Goal: Task Accomplishment & Management: Manage account settings

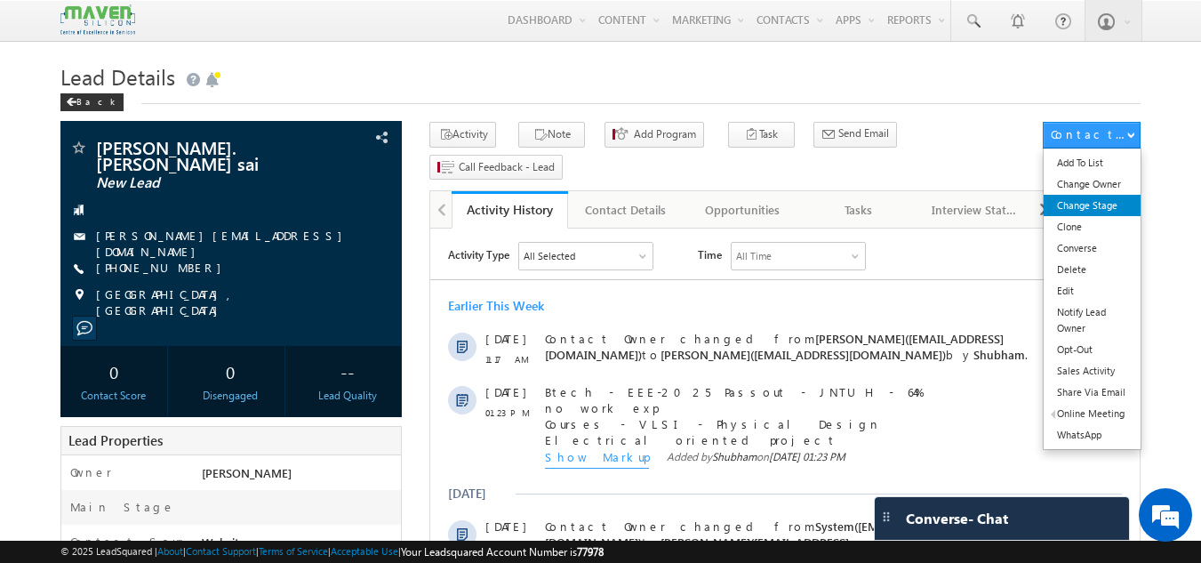
click at [1097, 205] on link "Change Stage" at bounding box center [1092, 205] width 97 height 21
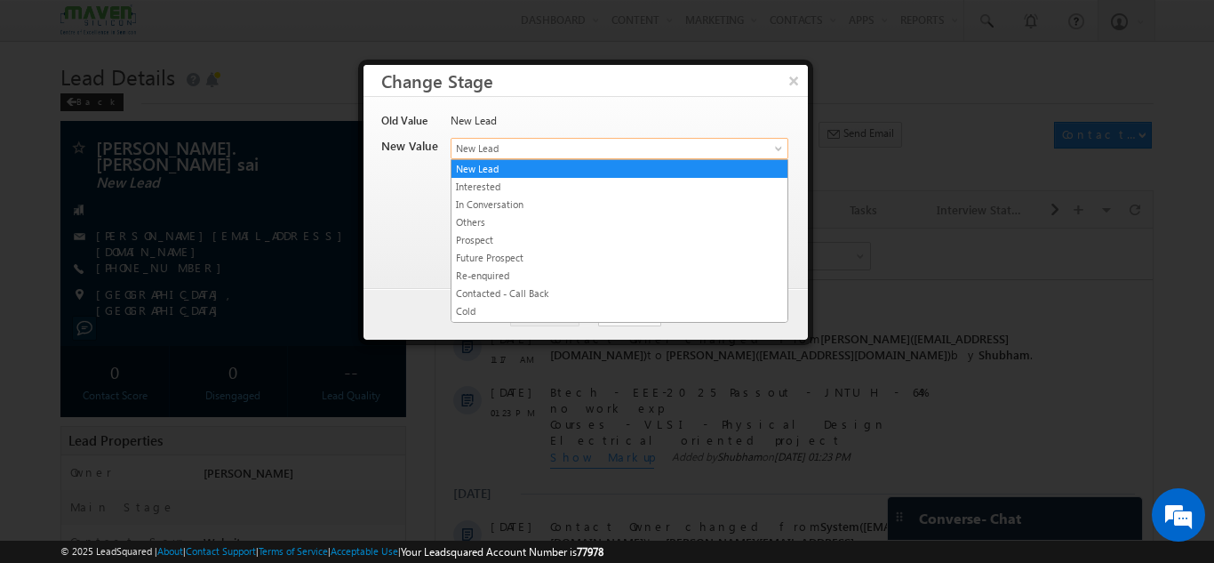
click at [566, 151] on span "New Lead" at bounding box center [590, 148] width 277 height 16
click at [523, 211] on link "In Conversation" at bounding box center [620, 204] width 336 height 16
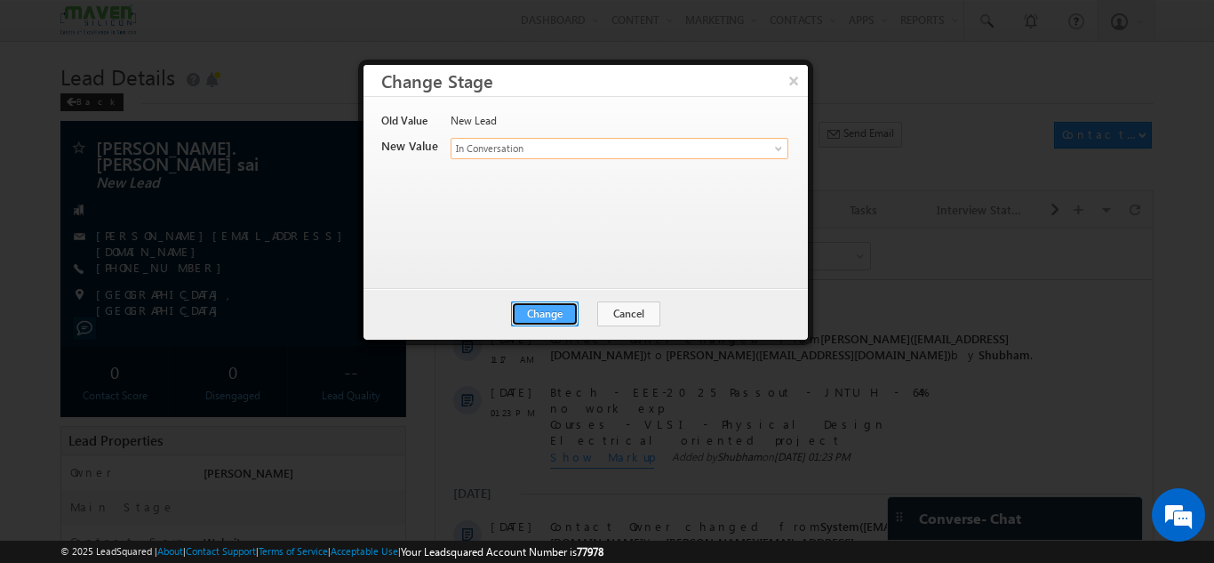
click at [557, 321] on button "Change" at bounding box center [545, 313] width 68 height 25
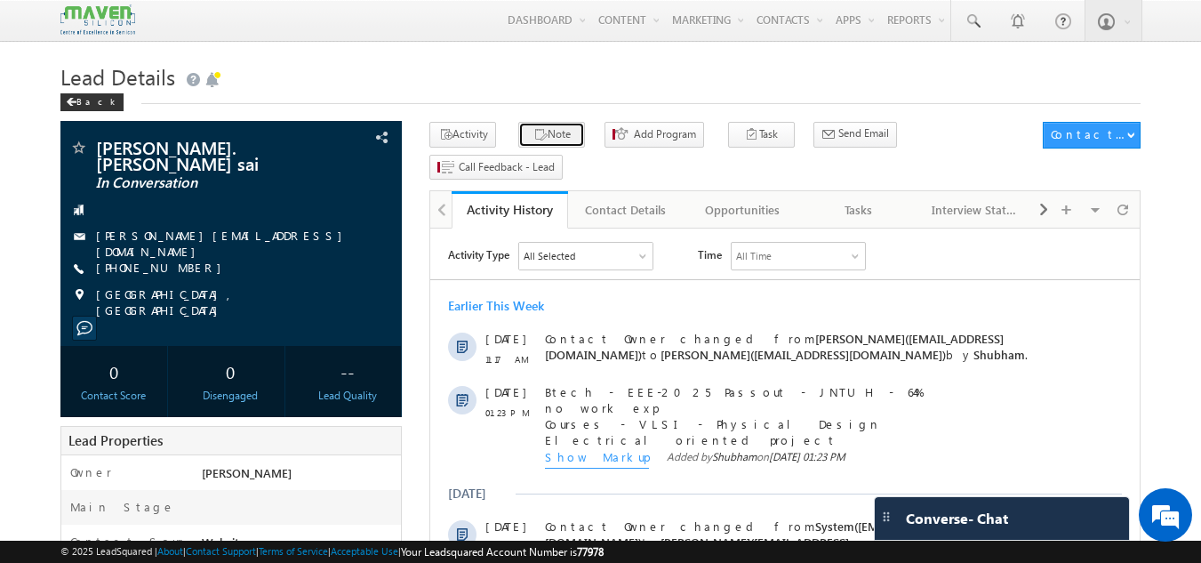
click at [543, 124] on button "Note" at bounding box center [551, 135] width 67 height 26
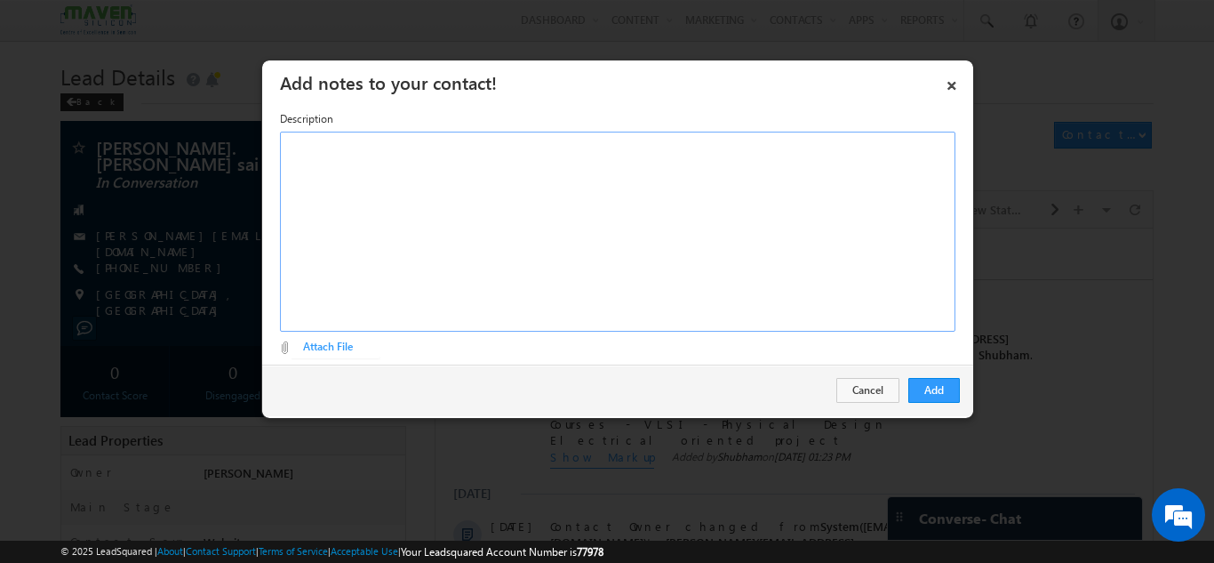
click at [549, 203] on div "Rich Text Editor, Description-inline-editor-div" at bounding box center [618, 232] width 676 height 200
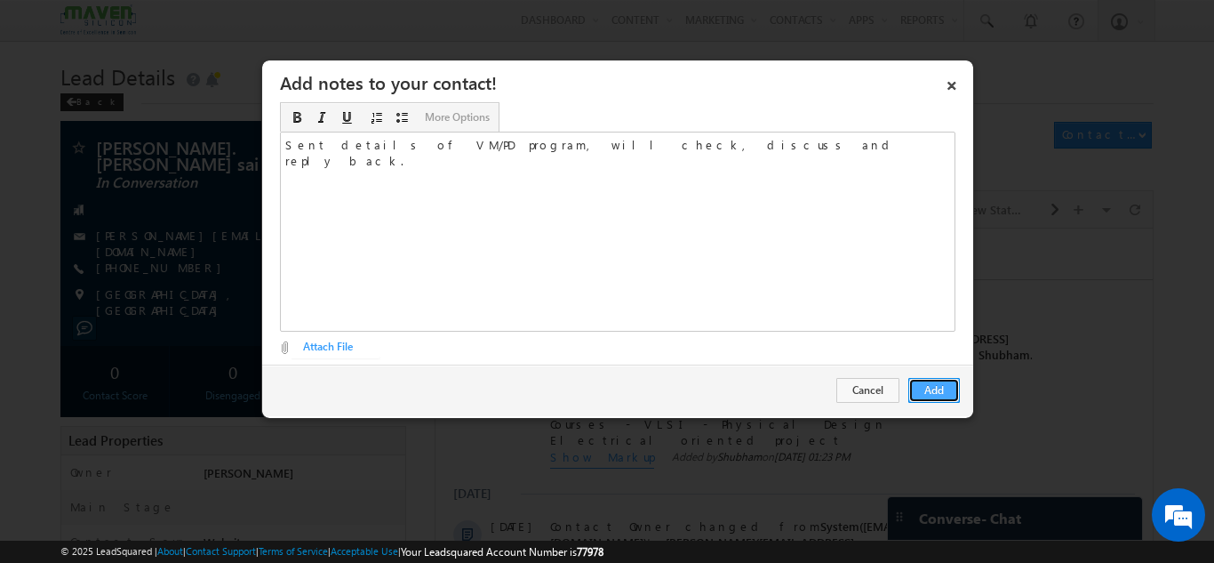
click at [937, 395] on button "Add" at bounding box center [935, 390] width 52 height 25
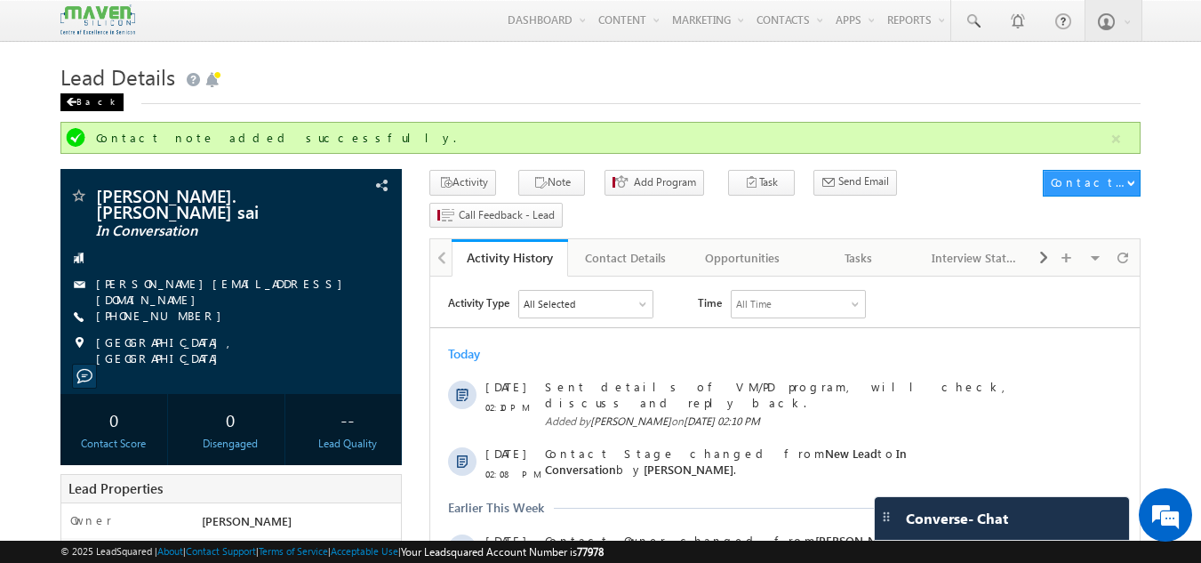
click at [84, 110] on div "Back" at bounding box center [91, 102] width 63 height 18
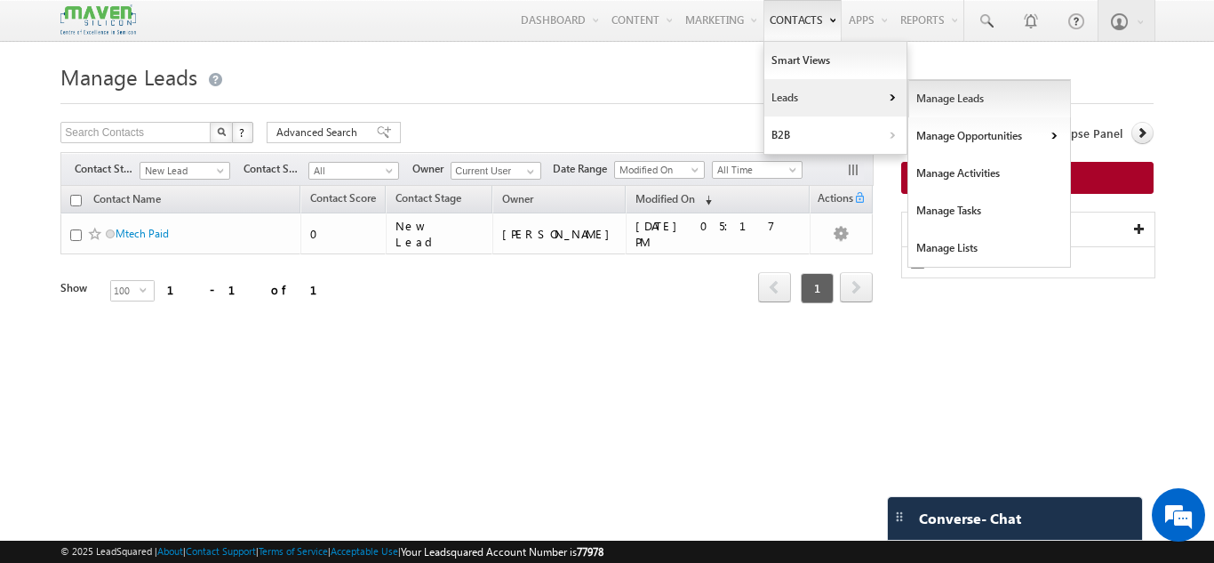
click at [977, 98] on link "Manage Leads" at bounding box center [990, 98] width 163 height 37
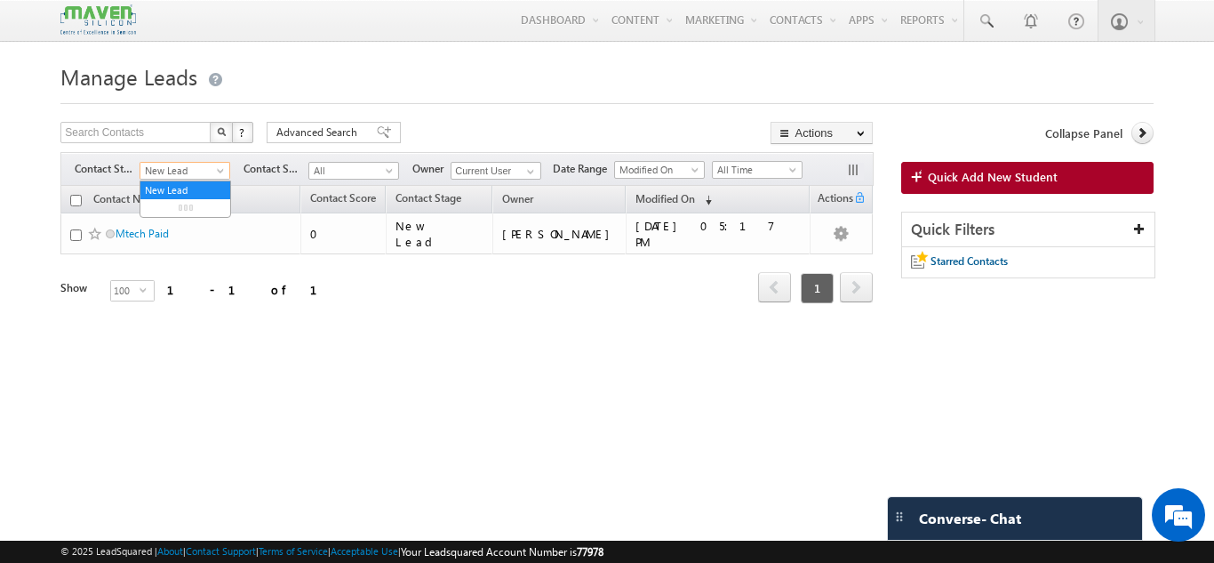
click at [213, 165] on span "New Lead" at bounding box center [182, 171] width 84 height 16
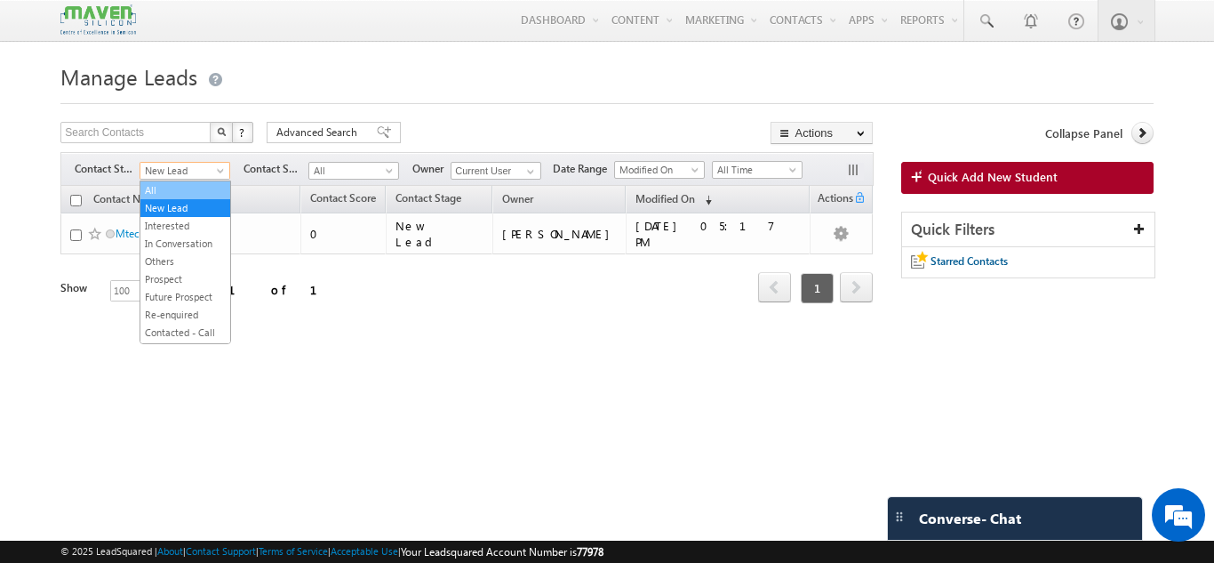
click at [156, 189] on link "All" at bounding box center [185, 190] width 90 height 16
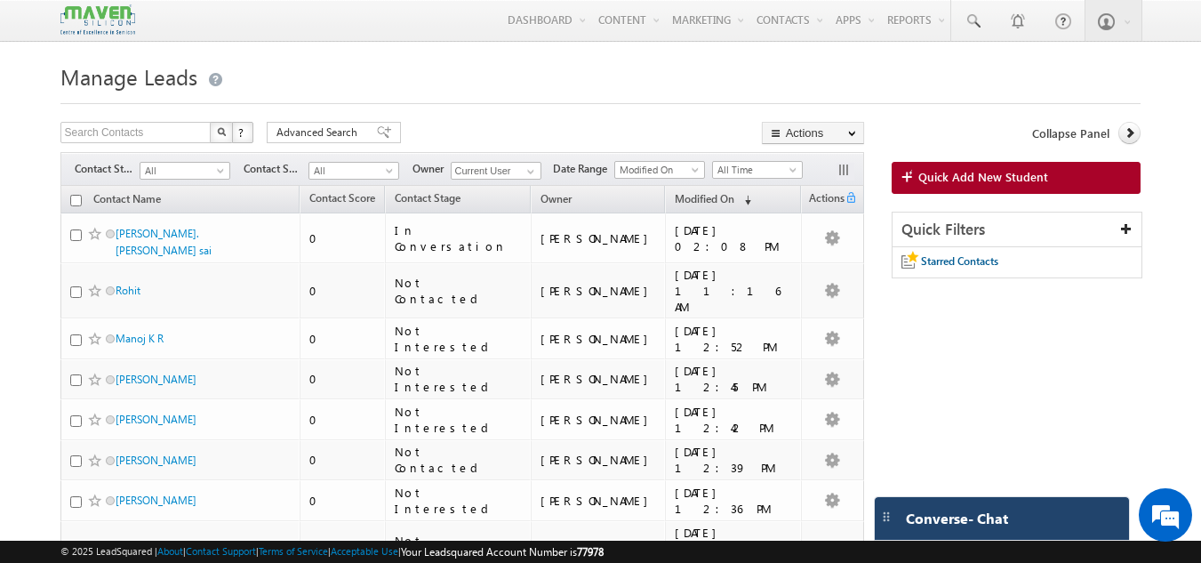
click at [982, 528] on div "Converse - Chat" at bounding box center [1002, 518] width 254 height 43
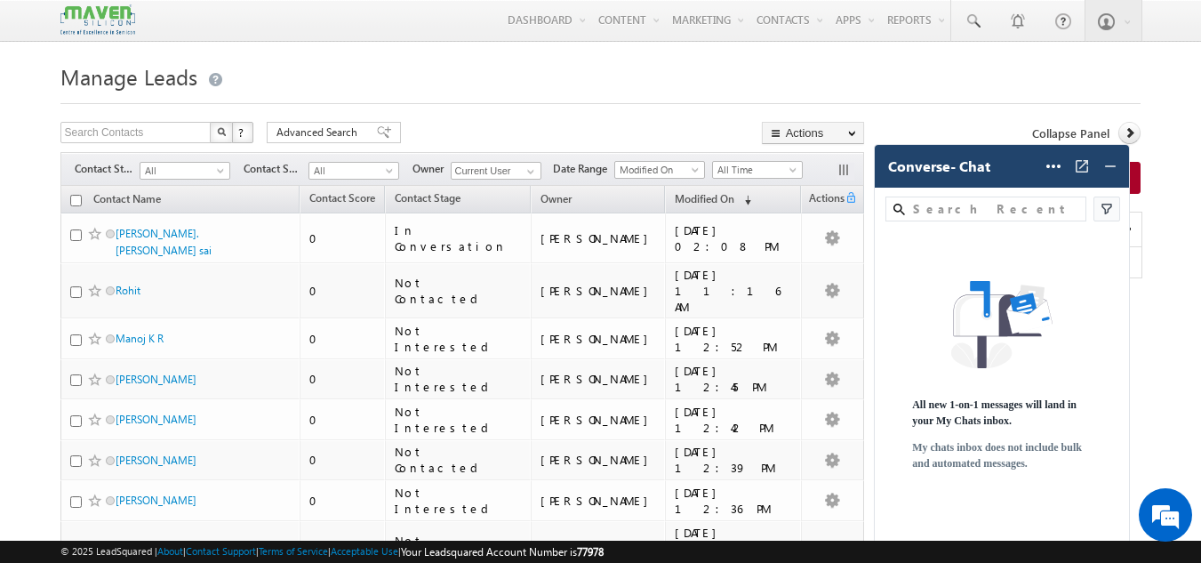
click at [961, 174] on span "Converse - Chat" at bounding box center [939, 166] width 102 height 16
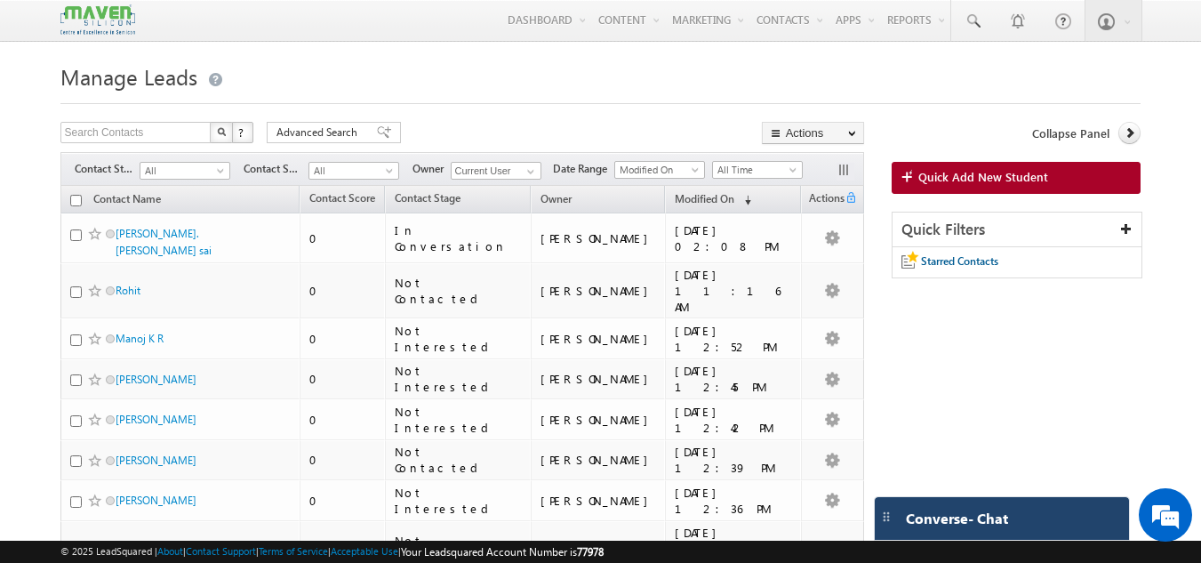
click at [967, 534] on div "Converse - Chat" at bounding box center [1002, 518] width 254 height 43
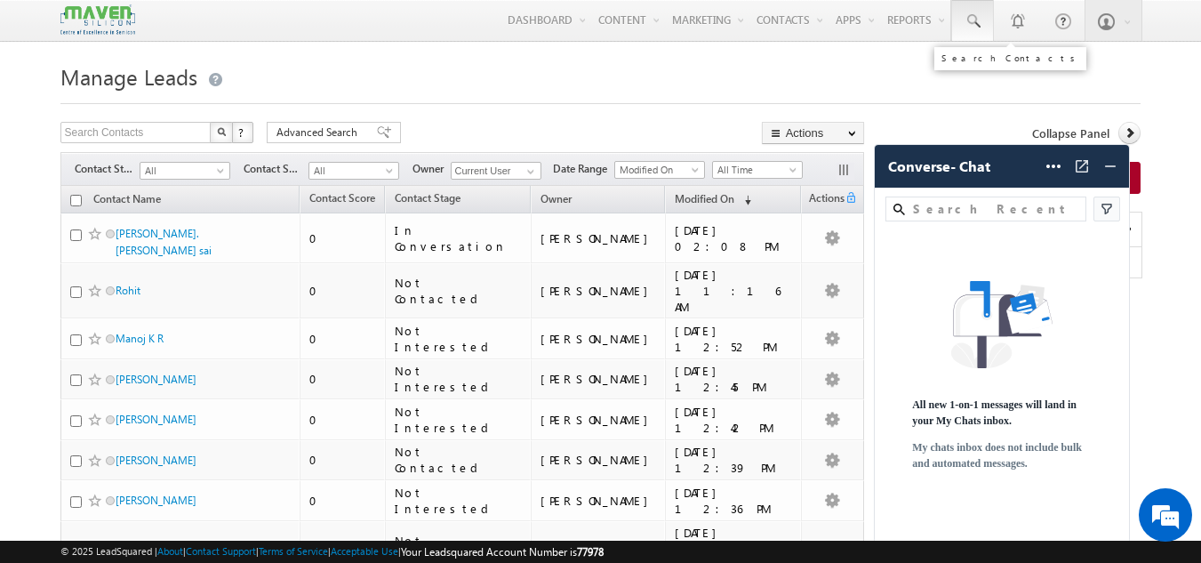
click at [983, 27] on link at bounding box center [972, 20] width 43 height 41
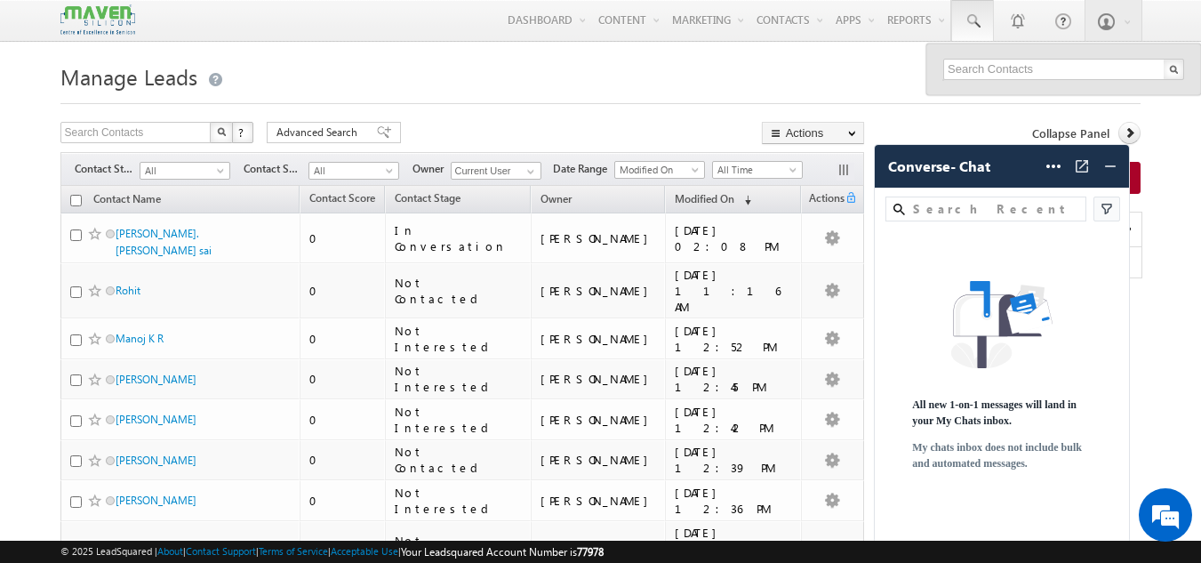
click at [741, 60] on h1 "Manage Leads" at bounding box center [600, 75] width 1081 height 35
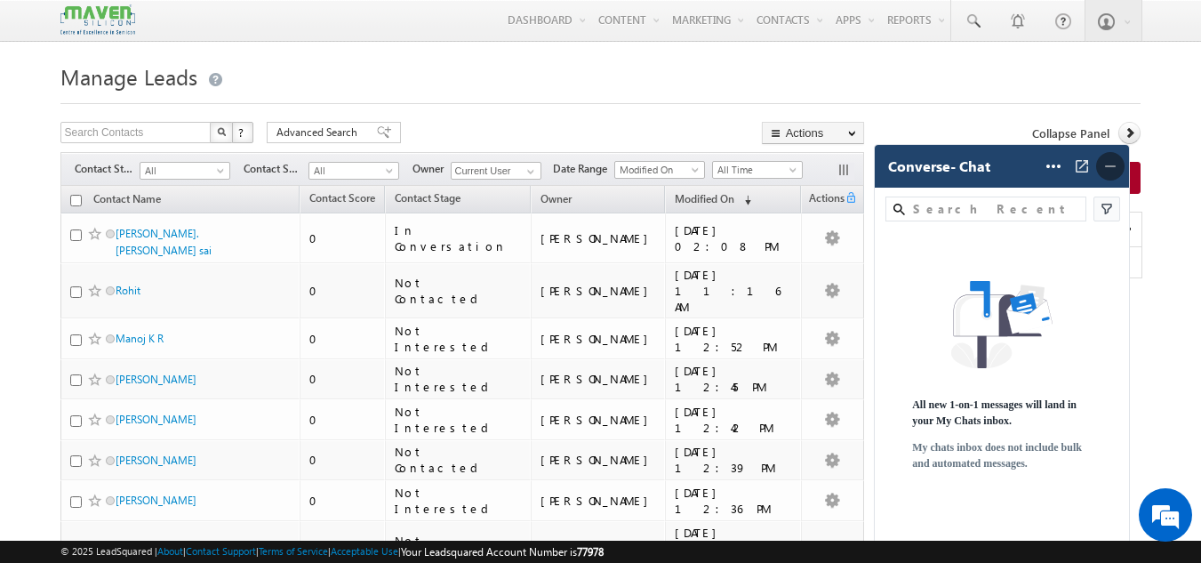
click at [1111, 166] on img at bounding box center [1110, 166] width 18 height 18
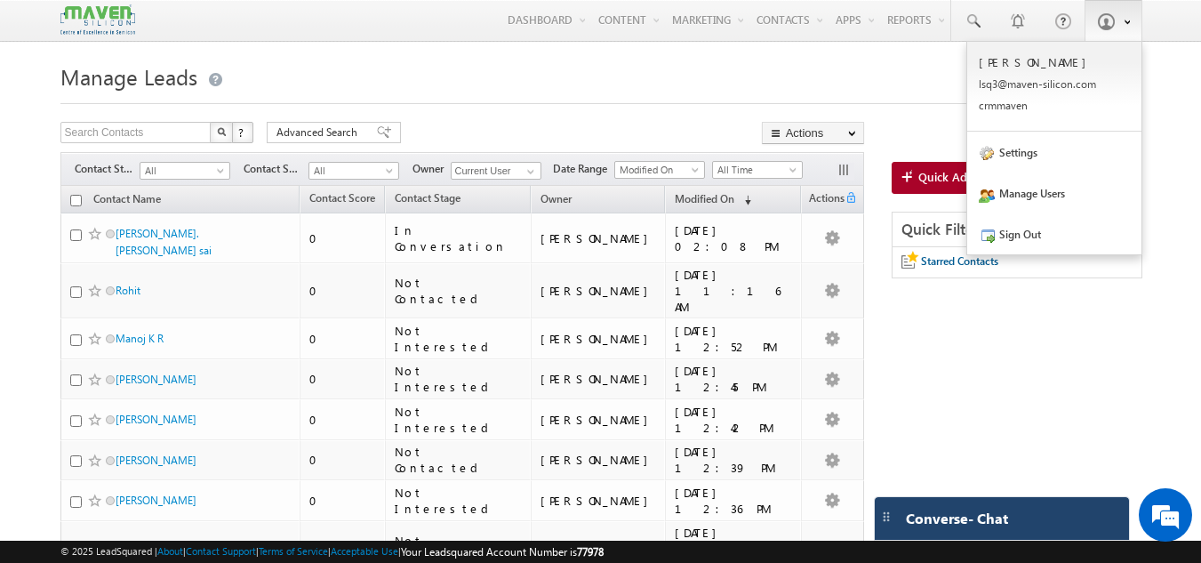
click at [1113, 20] on span at bounding box center [1106, 21] width 18 height 18
click at [1027, 83] on p "lsq3@ maven -sili con.c om" at bounding box center [1054, 83] width 151 height 13
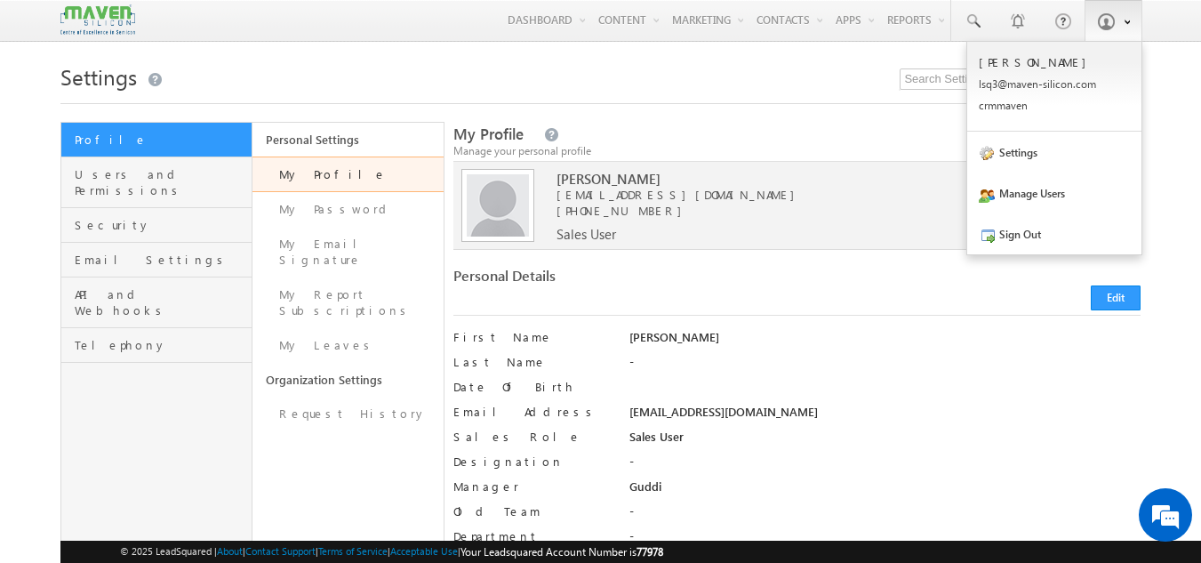
click at [1117, 27] on link at bounding box center [1114, 20] width 58 height 41
click at [1025, 231] on link "Sign Out" at bounding box center [1054, 233] width 174 height 41
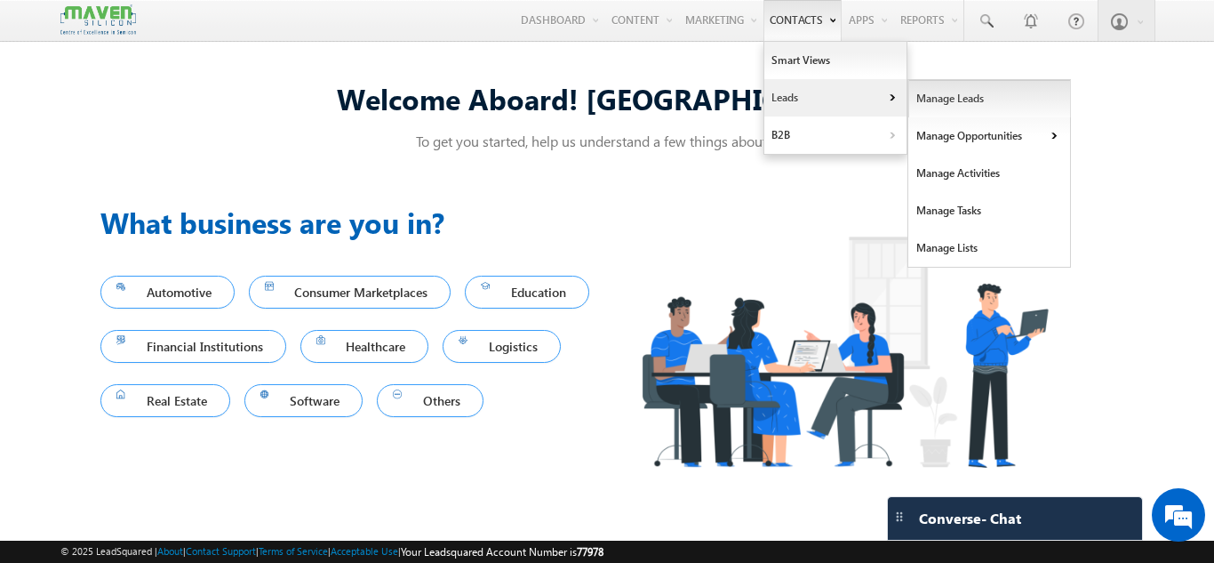
click at [973, 99] on link "Manage Leads" at bounding box center [990, 98] width 163 height 37
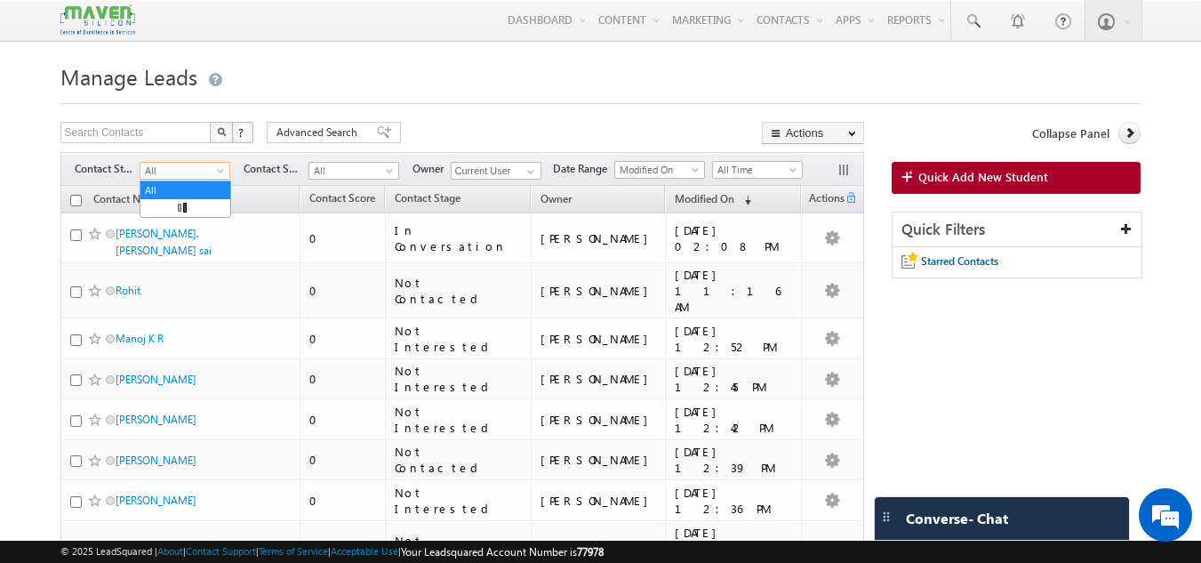
click at [218, 174] on span at bounding box center [222, 174] width 14 height 14
click at [180, 206] on link "New Lead" at bounding box center [185, 208] width 90 height 16
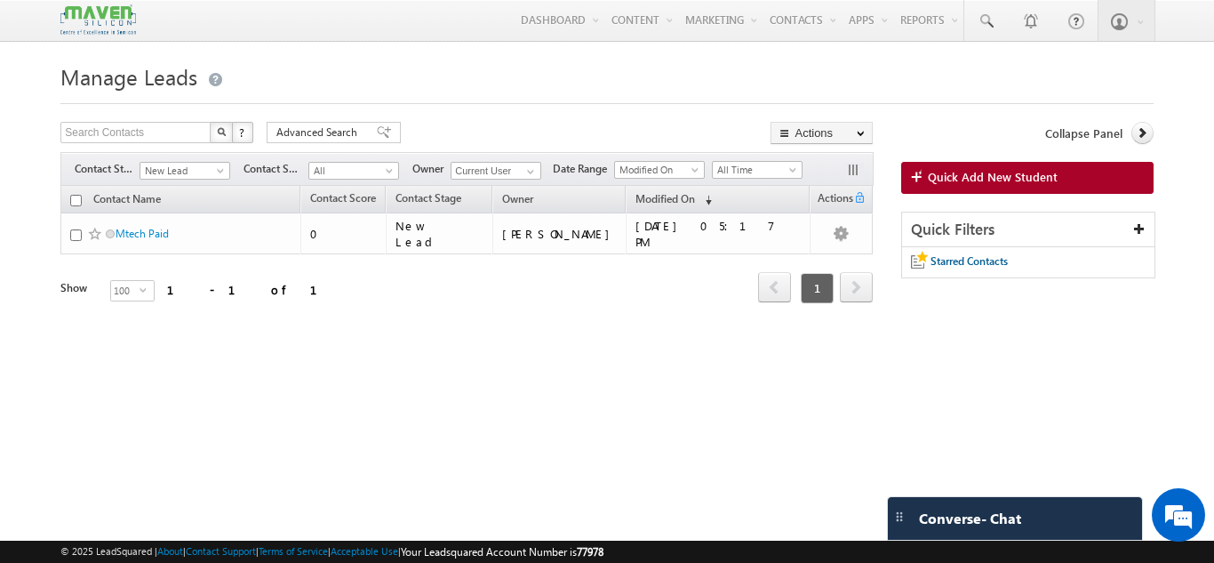
click at [373, 99] on div at bounding box center [606, 98] width 1093 height 12
click at [212, 169] on span "New Lead" at bounding box center [182, 171] width 84 height 16
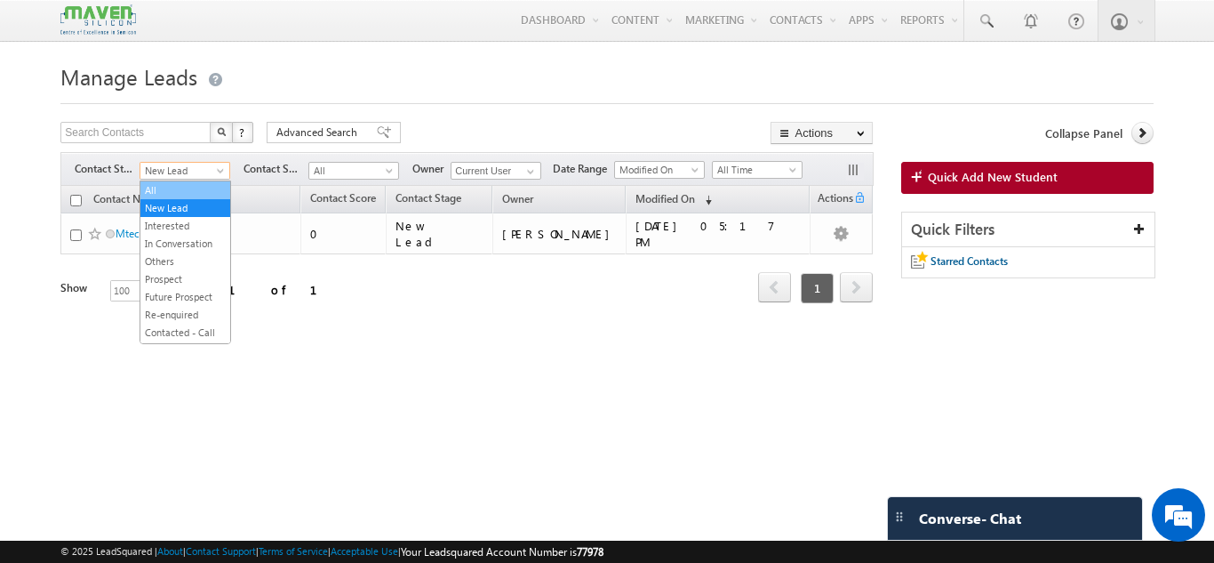
click at [188, 195] on link "All" at bounding box center [185, 190] width 90 height 16
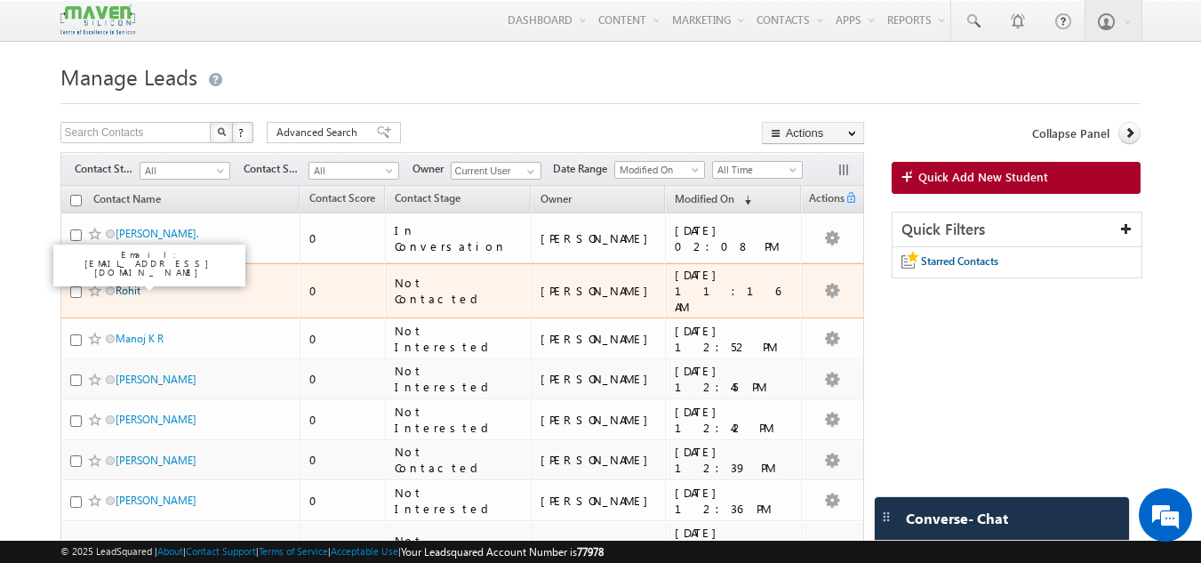
click at [132, 284] on link "Rohit" at bounding box center [128, 290] width 25 height 13
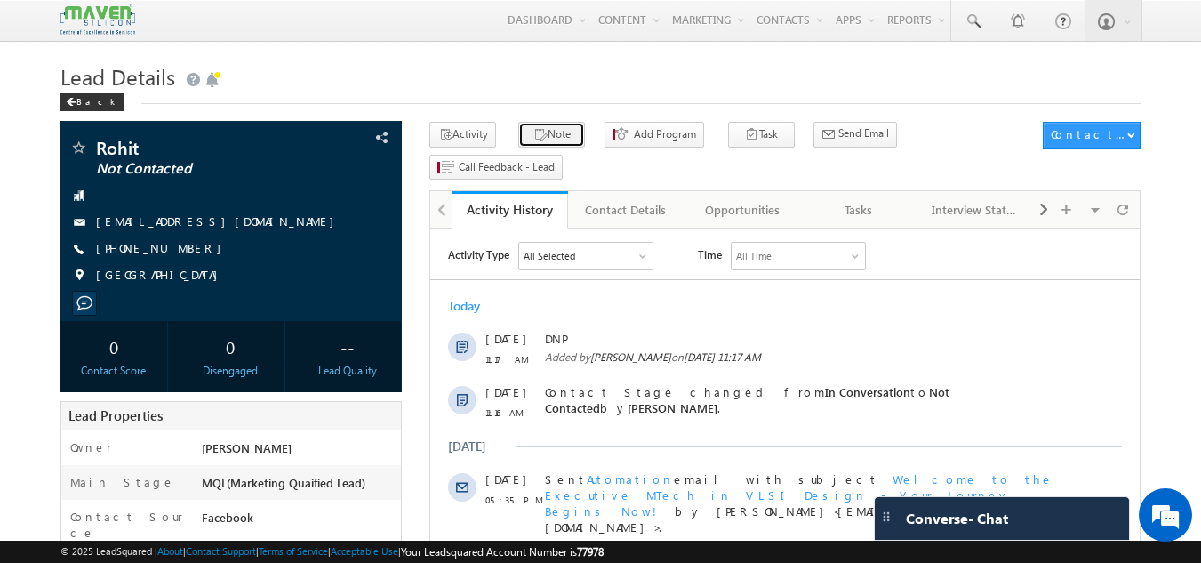
click at [548, 132] on button "Note" at bounding box center [551, 135] width 67 height 26
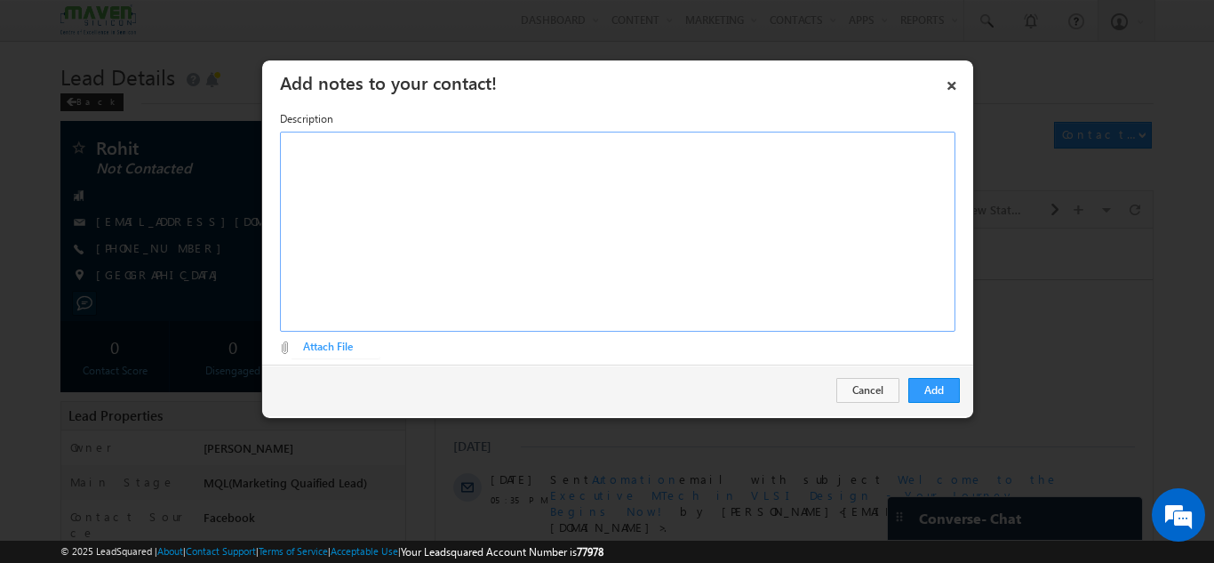
click at [567, 196] on div "Rich Text Editor, Description-inline-editor-div" at bounding box center [618, 232] width 676 height 200
click at [944, 381] on button "Add" at bounding box center [935, 390] width 52 height 25
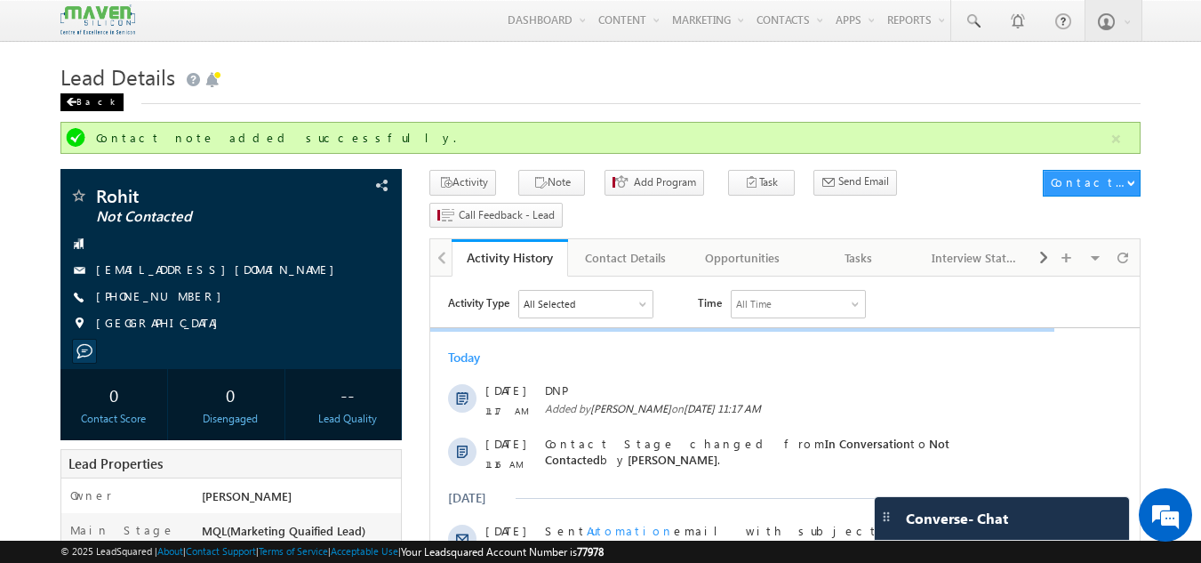
click at [73, 98] on div "Back" at bounding box center [91, 102] width 63 height 18
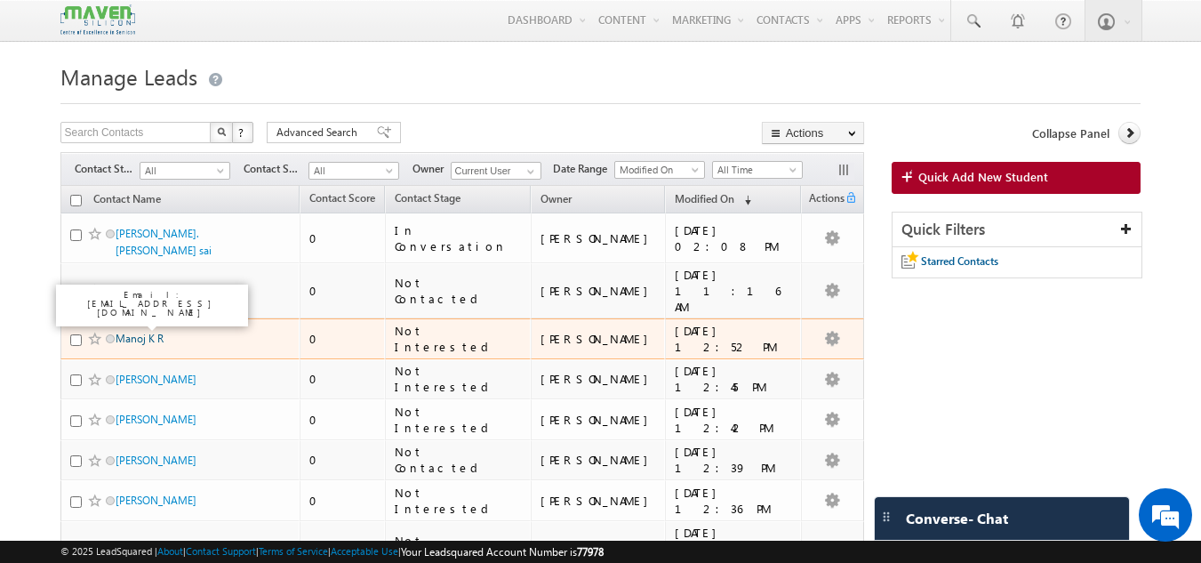
click at [154, 332] on link "Manoj K R" at bounding box center [140, 338] width 48 height 13
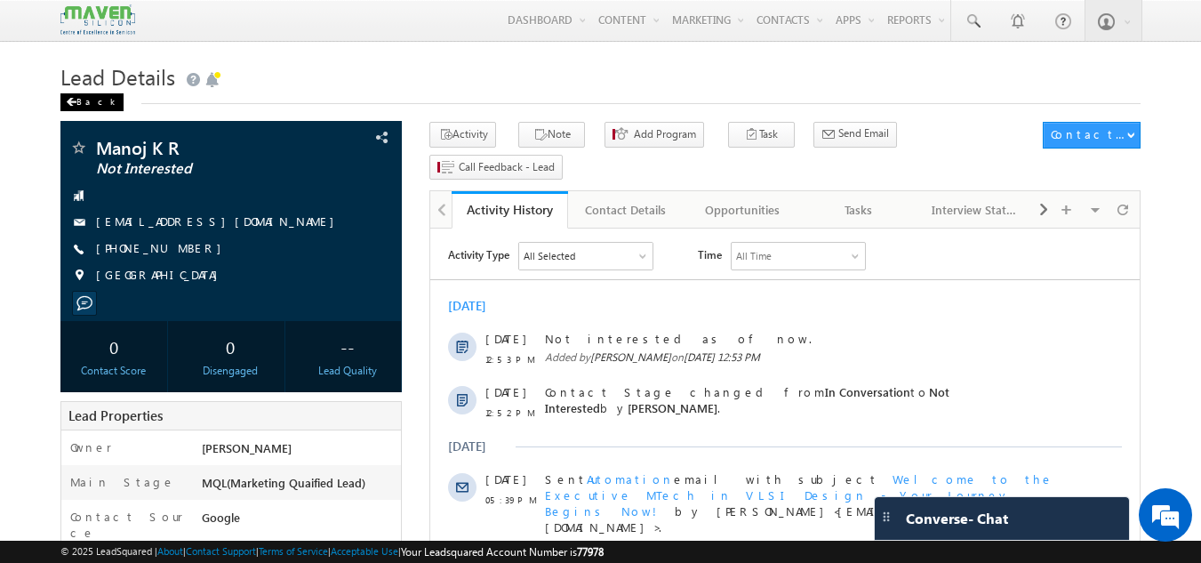
click at [76, 108] on div "Back" at bounding box center [91, 102] width 63 height 18
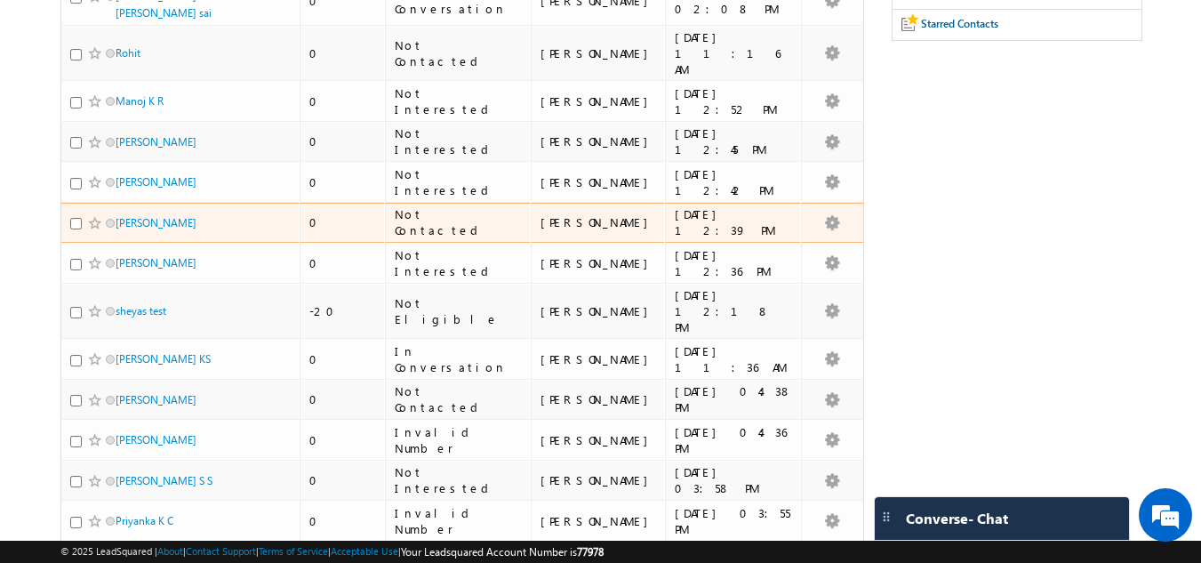
scroll to position [267, 0]
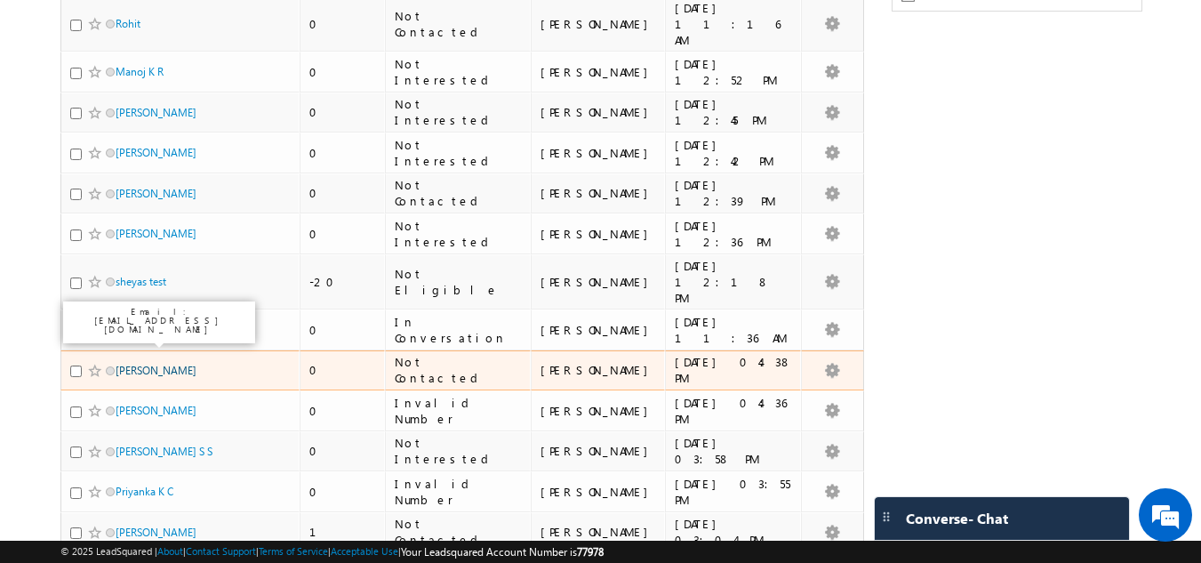
click at [132, 364] on link "[PERSON_NAME]" at bounding box center [156, 370] width 81 height 13
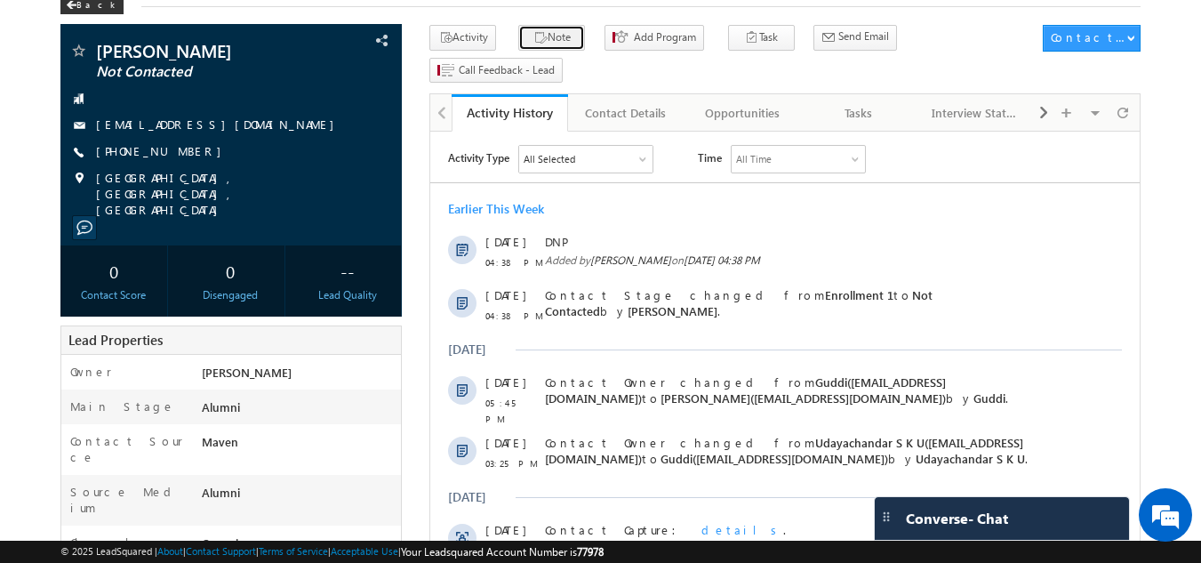
click at [546, 36] on button "Note" at bounding box center [551, 38] width 67 height 26
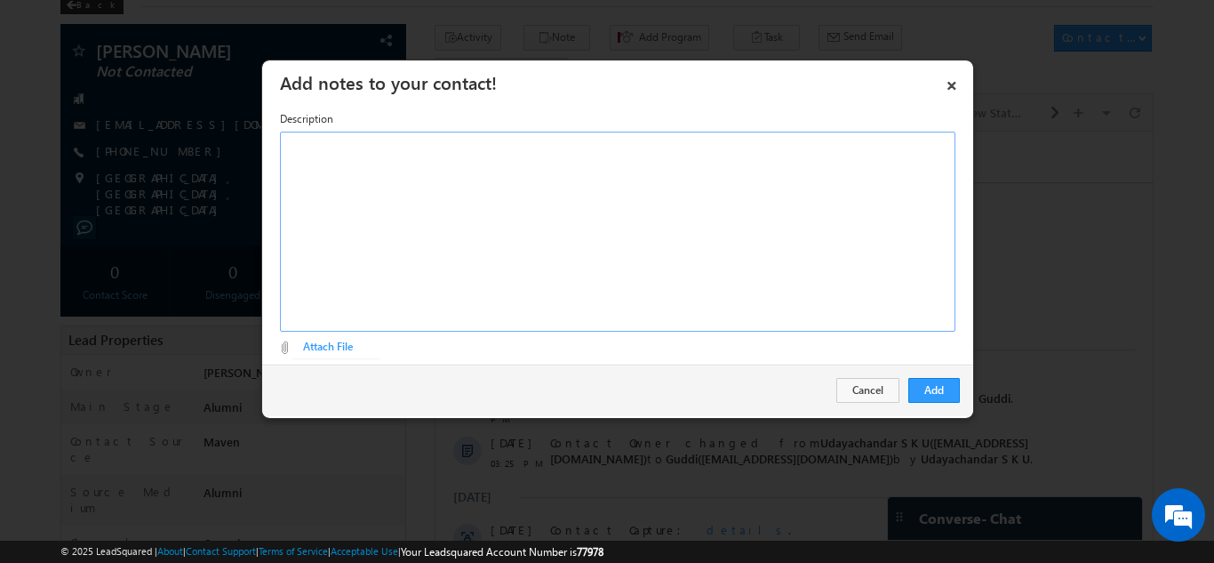
click at [527, 190] on div "Rich Text Editor, Description-inline-editor-div" at bounding box center [618, 232] width 676 height 200
click at [930, 374] on div "Add Cancel" at bounding box center [617, 390] width 711 height 52
click at [931, 381] on button "Add" at bounding box center [935, 390] width 52 height 25
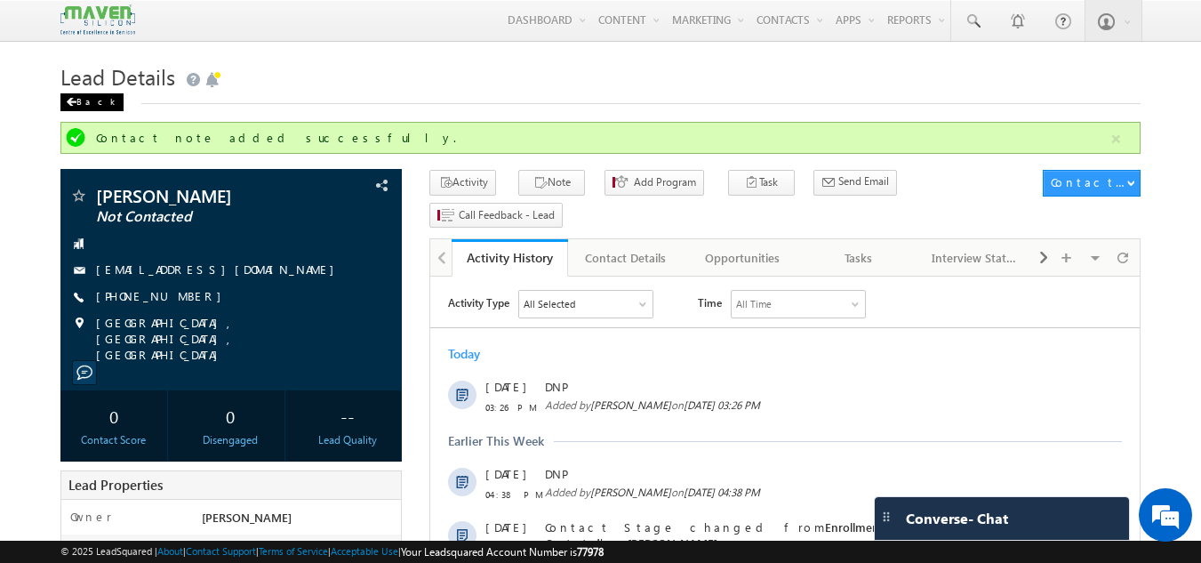
click at [72, 96] on div "Back" at bounding box center [91, 102] width 63 height 18
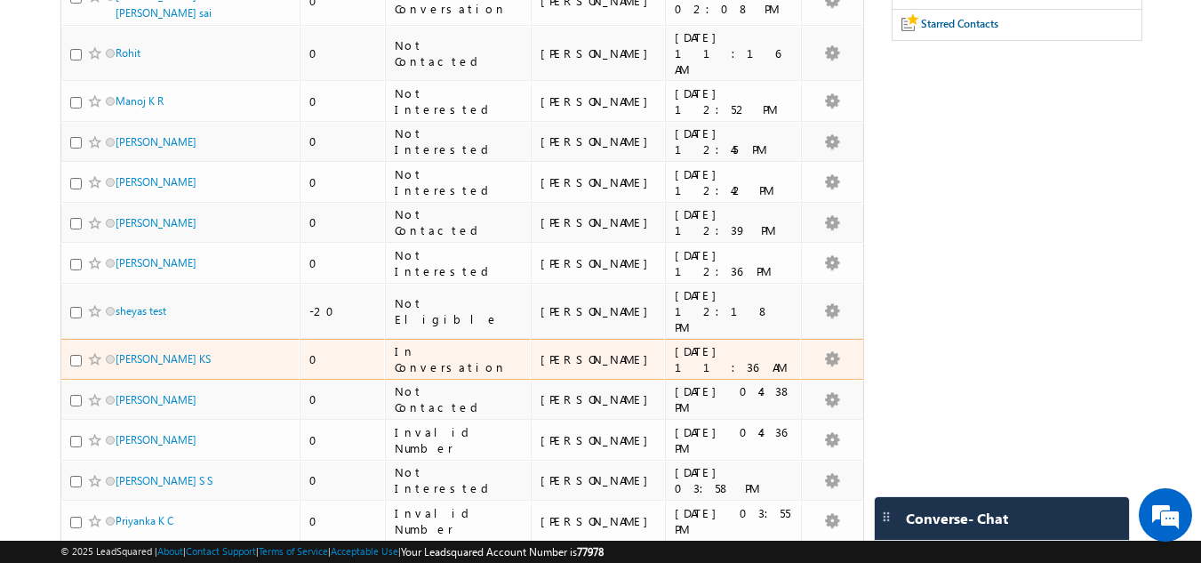
scroll to position [267, 0]
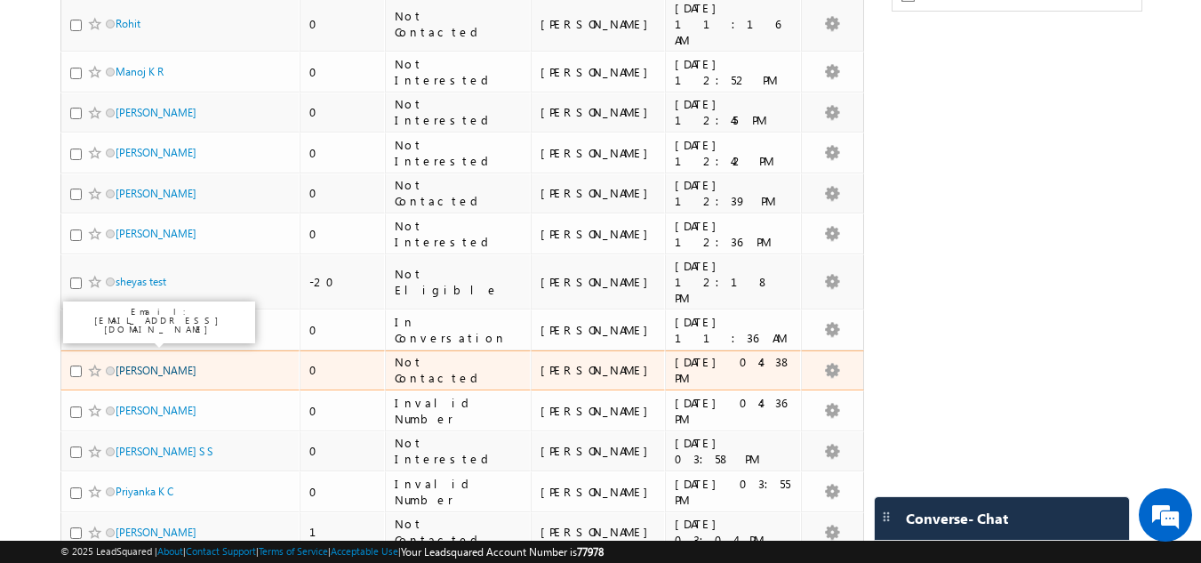
click at [148, 364] on link "[PERSON_NAME]" at bounding box center [156, 370] width 81 height 13
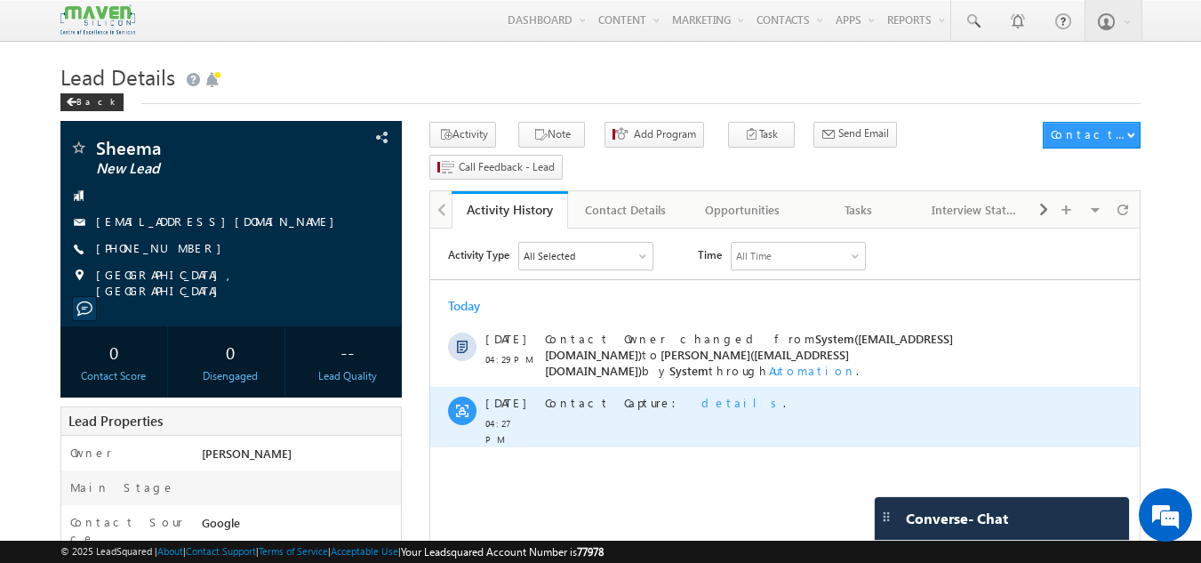
click at [701, 396] on span "details" at bounding box center [742, 402] width 82 height 15
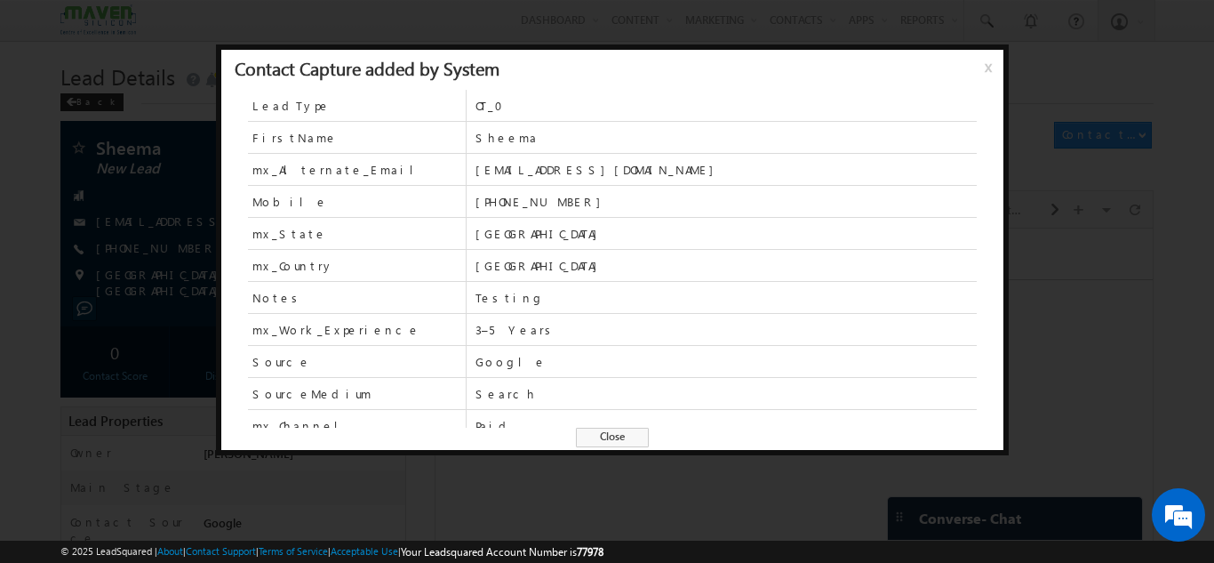
click at [13, 110] on div at bounding box center [607, 281] width 1214 height 563
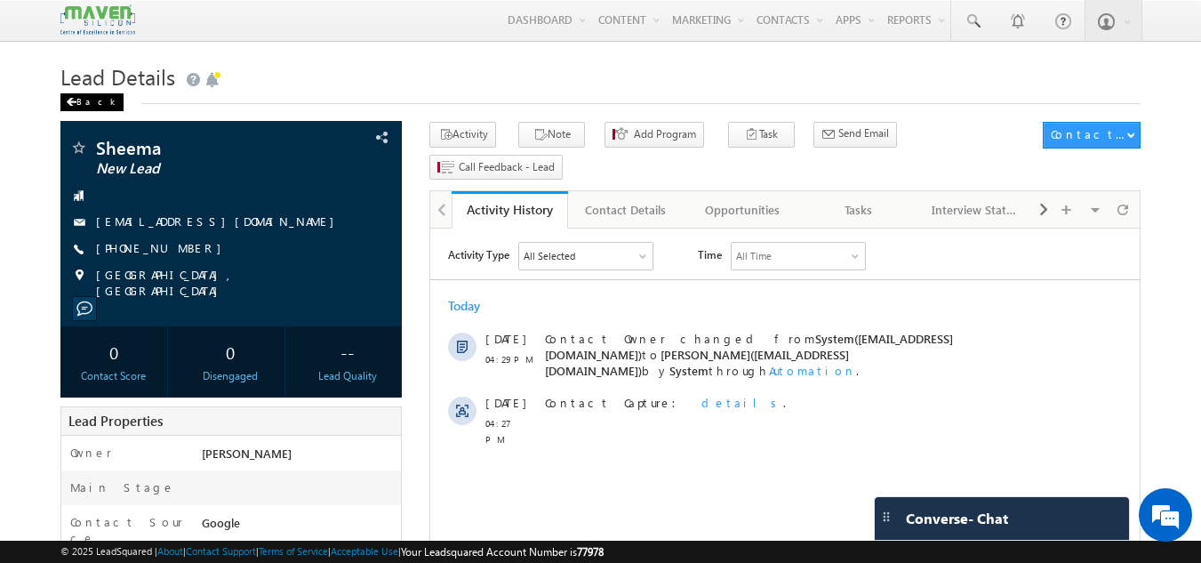
click at [70, 100] on span at bounding box center [71, 102] width 11 height 9
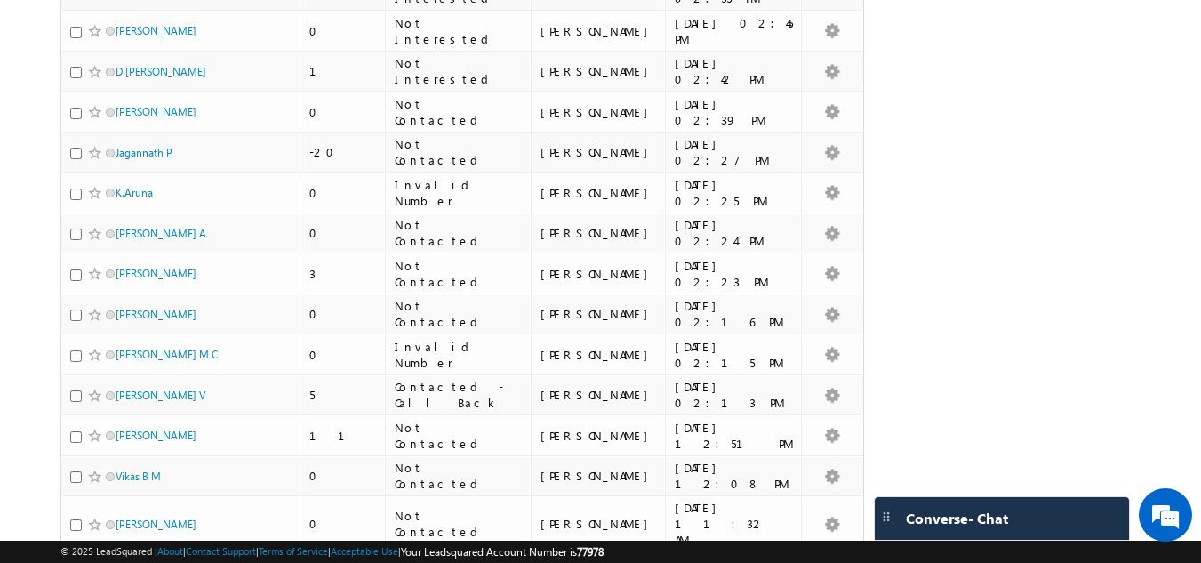
scroll to position [1156, 0]
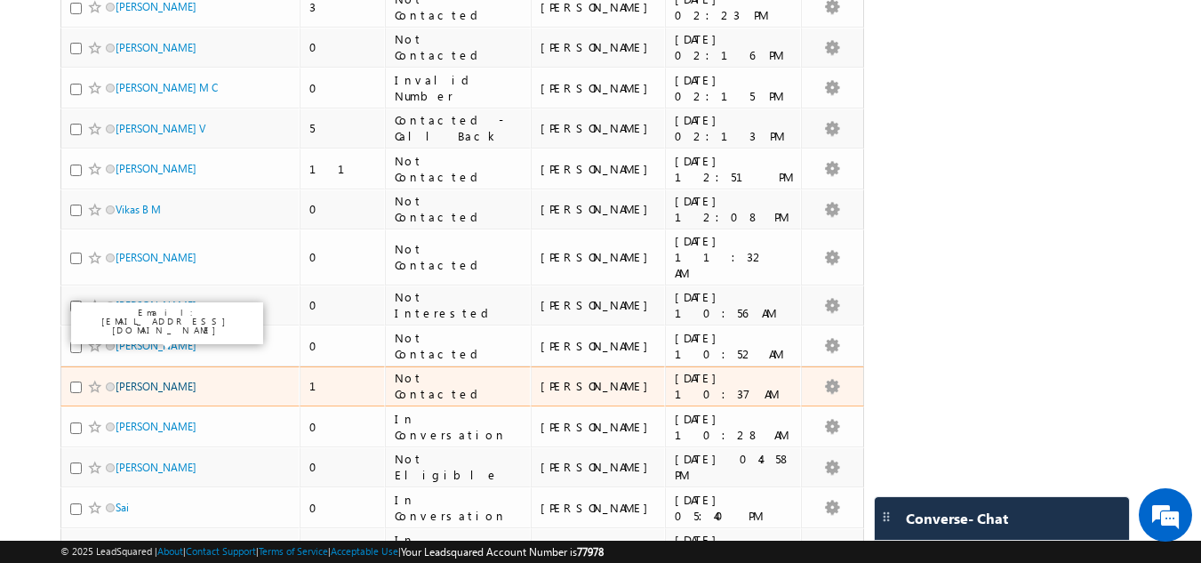
click at [137, 380] on link "Manvith Aadhya" at bounding box center [156, 386] width 81 height 13
